Goal: Feedback & Contribution: Submit feedback/report problem

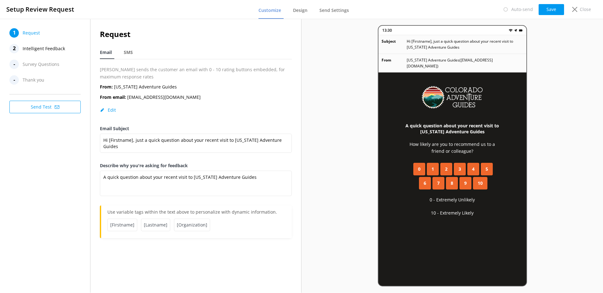
click at [50, 47] on span "Intelligent Feedback" at bounding box center [44, 48] width 42 height 9
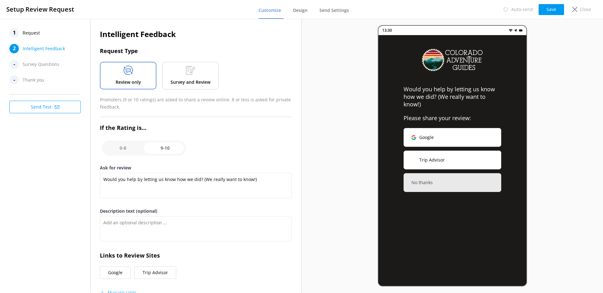
click at [35, 35] on span "Request" at bounding box center [31, 32] width 17 height 9
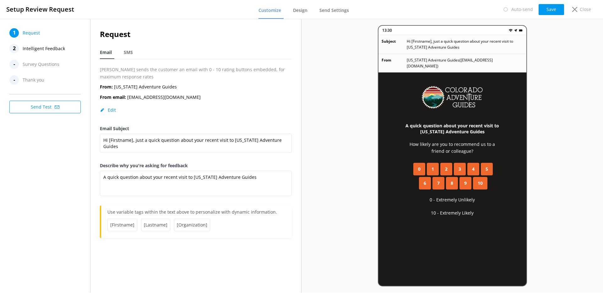
click at [38, 48] on span "Intelligent Feedback" at bounding box center [44, 48] width 42 height 9
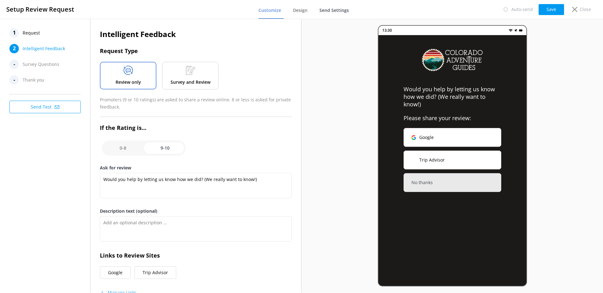
click at [330, 13] on span "Send Settings" at bounding box center [334, 10] width 30 height 6
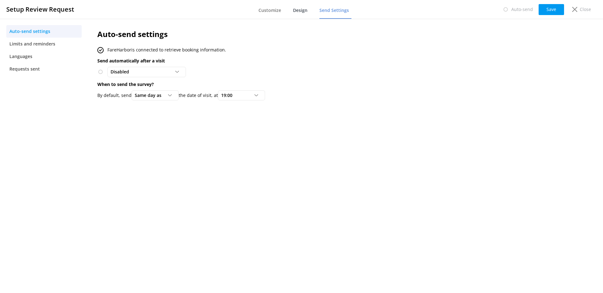
click at [306, 15] on link "Design" at bounding box center [301, 11] width 17 height 16
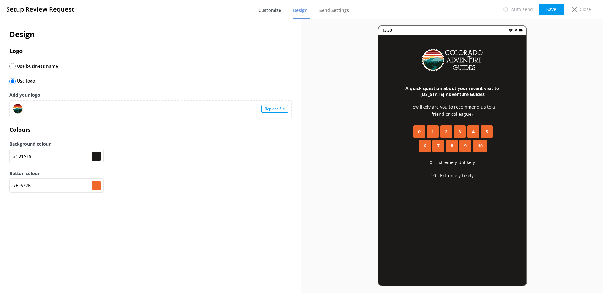
click at [272, 11] on span "Customize" at bounding box center [269, 10] width 23 height 6
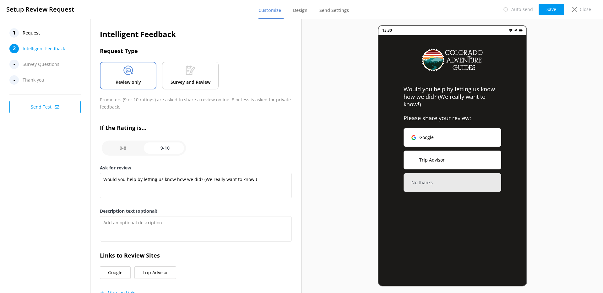
click at [126, 145] on input "checkbox" at bounding box center [144, 148] width 84 height 15
checkbox input "false"
type textarea "Please tell us why"
type textarea "Your feedback is important to help us improve"
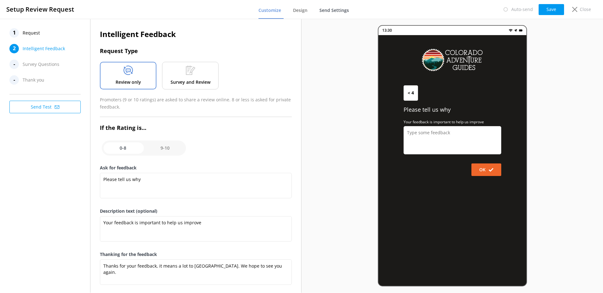
click at [331, 10] on span "Send Settings" at bounding box center [334, 10] width 30 height 6
